Goal: Information Seeking & Learning: Learn about a topic

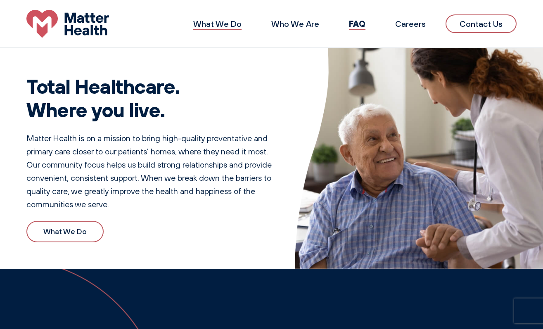
click at [232, 24] on link "What We Do" at bounding box center [217, 24] width 48 height 10
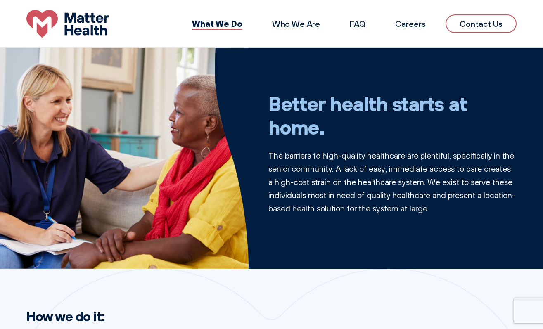
drag, startPoint x: 185, startPoint y: 129, endPoint x: 320, endPoint y: 6, distance: 182.8
drag, startPoint x: 45, startPoint y: 15, endPoint x: 285, endPoint y: 14, distance: 240.5
click at [0, 0] on header "What We Do Who We Are FAQ Careers Contact Us" at bounding box center [271, 24] width 543 height 48
